Goal: Check status: Check status

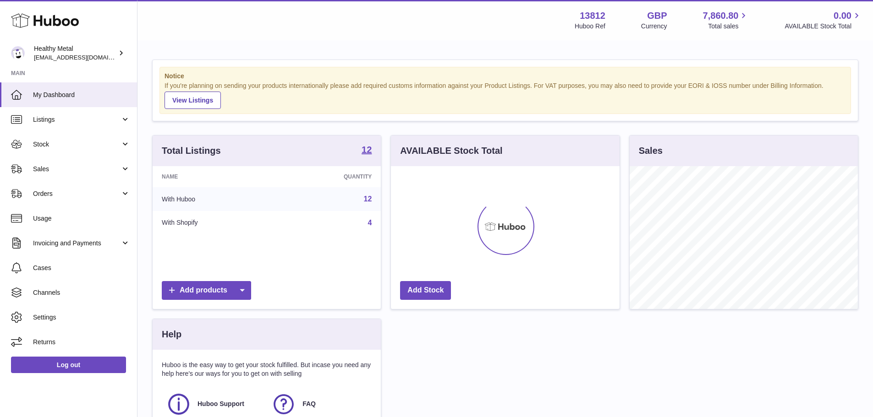
scroll to position [143, 229]
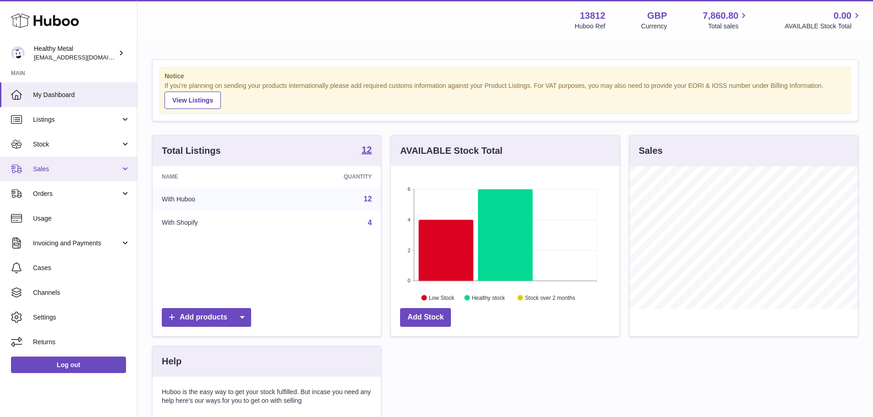
click at [57, 169] on span "Sales" at bounding box center [77, 169] width 88 height 9
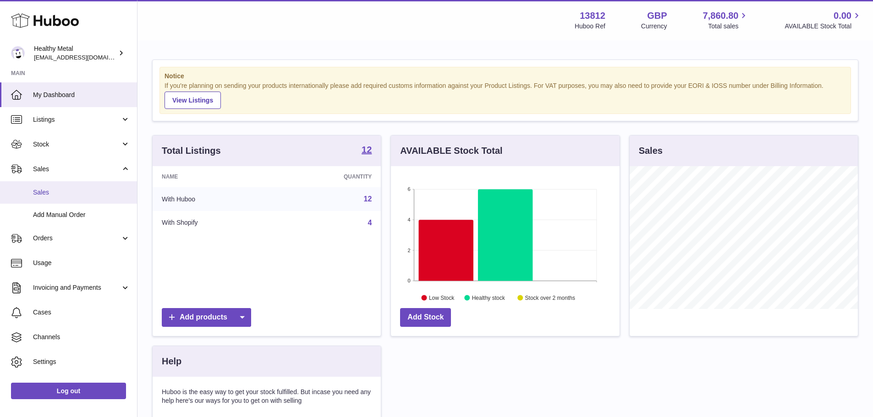
click at [65, 192] on span "Sales" at bounding box center [81, 192] width 97 height 9
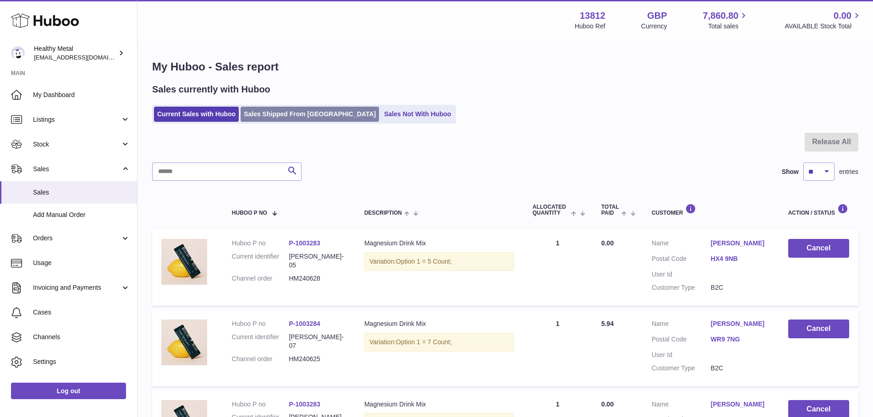
click at [291, 111] on link "Sales Shipped From [GEOGRAPHIC_DATA]" at bounding box center [310, 114] width 138 height 15
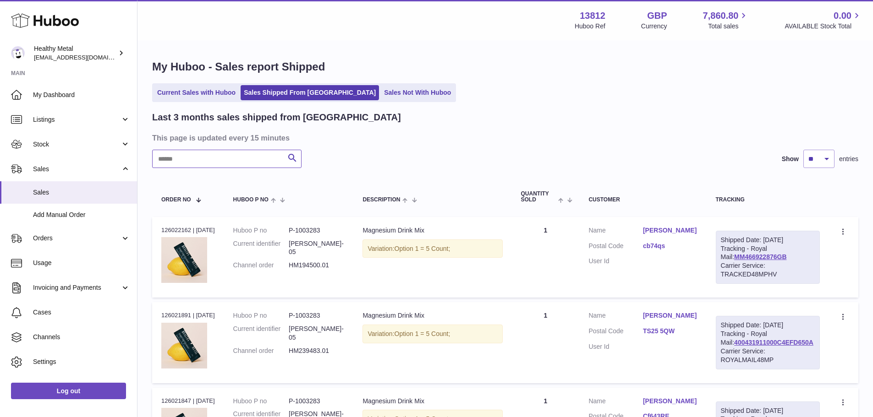
click at [192, 166] on input "text" at bounding box center [226, 159] width 149 height 18
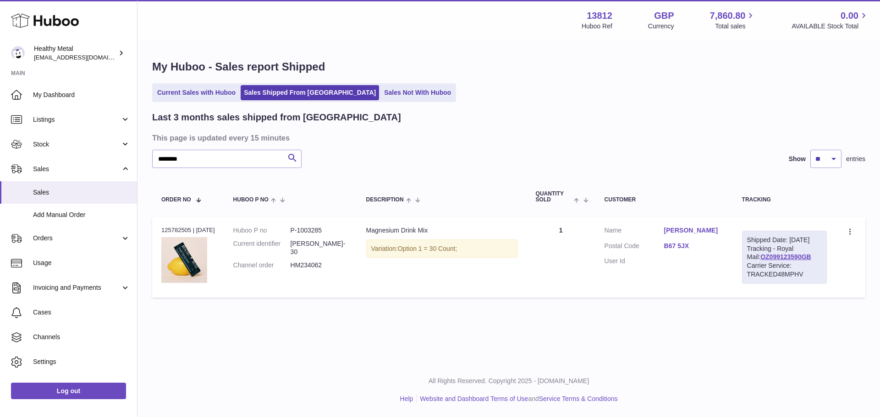
click at [709, 302] on table "Order No Huboo P no Description Quantity Sold Customer Tracking Order no 125782…" at bounding box center [508, 239] width 713 height 125
click at [674, 228] on link "Scott Harris" at bounding box center [694, 230] width 60 height 9
click at [674, 228] on div "× Order Address Name Scott Harris Address line 1 35 Galton Road Address line 2 …" at bounding box center [440, 208] width 880 height 417
click at [468, 162] on div "******** Search Show ** ** ** entries" at bounding box center [508, 159] width 713 height 18
click at [493, 113] on div "Last 3 months sales shipped from Huboo" at bounding box center [508, 117] width 713 height 12
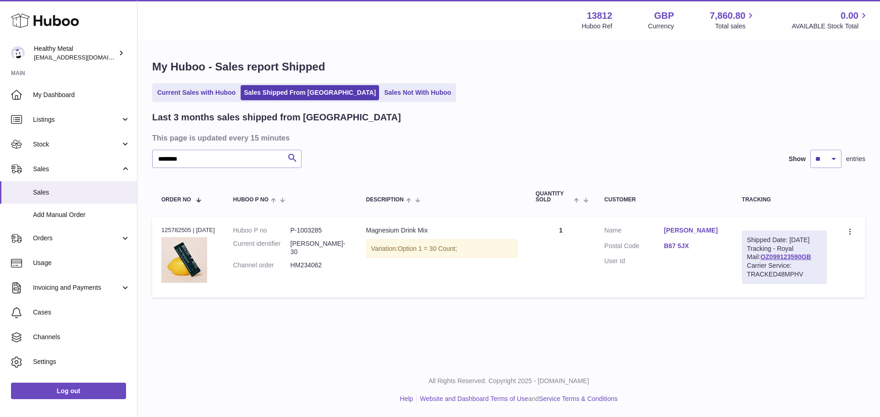
click at [570, 134] on h3 "This page is updated every 15 minutes" at bounding box center [507, 138] width 711 height 10
click at [463, 155] on div "******** Search Show ** ** ** entries" at bounding box center [508, 159] width 713 height 18
click at [170, 227] on div "Order no 125782505 | 1st Oct" at bounding box center [188, 230] width 54 height 8
copy div "125782505"
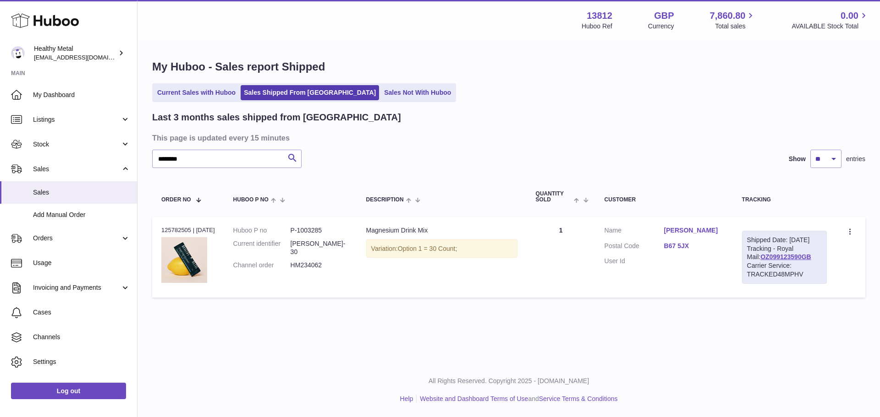
copy div "125782505"
click at [247, 159] on input "********" at bounding box center [226, 159] width 149 height 18
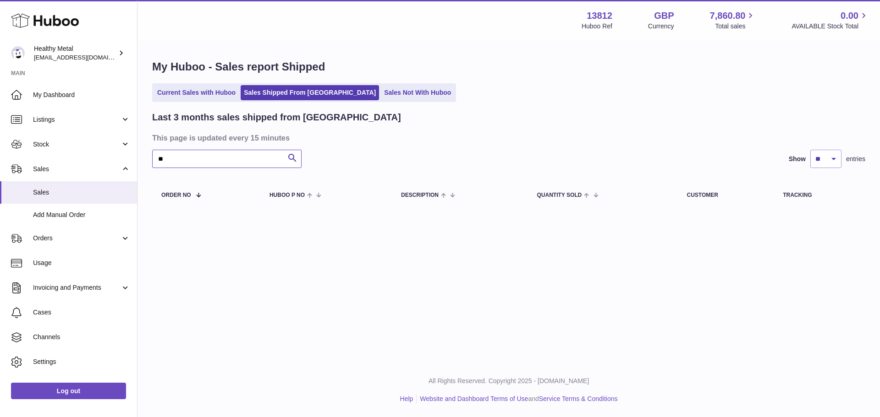
type input "*"
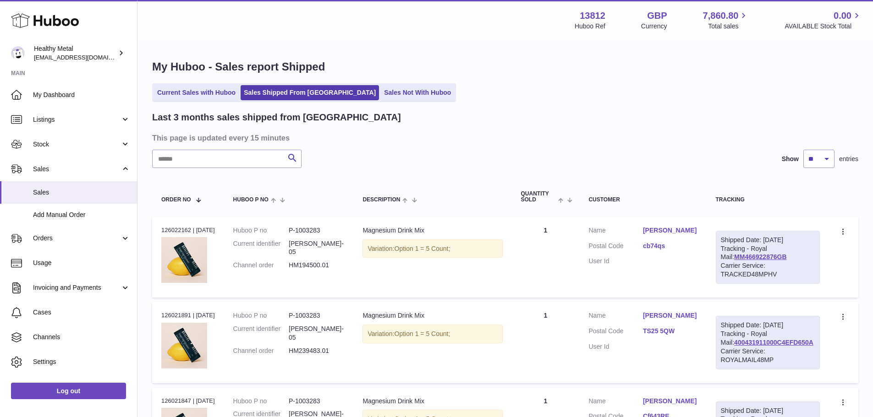
click at [480, 117] on div "Last 3 months sales shipped from Huboo" at bounding box center [505, 117] width 706 height 12
click at [189, 165] on input "text" at bounding box center [226, 159] width 149 height 18
